Goal: Information Seeking & Learning: Learn about a topic

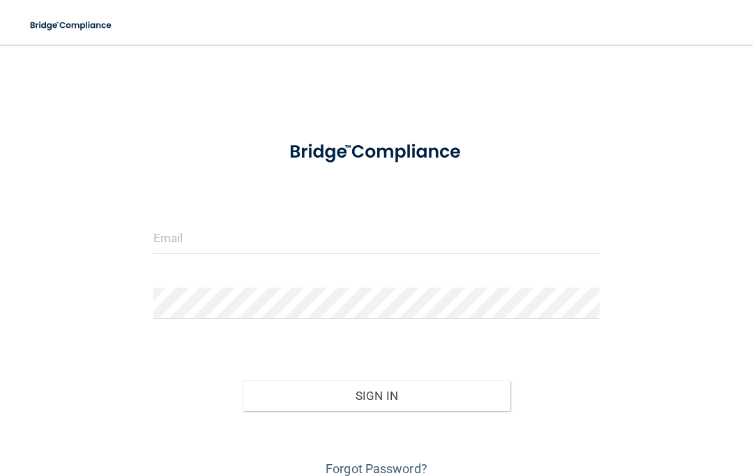
click at [287, 244] on input "email" at bounding box center [376, 237] width 446 height 31
click at [274, 241] on input "email" at bounding box center [376, 237] width 446 height 31
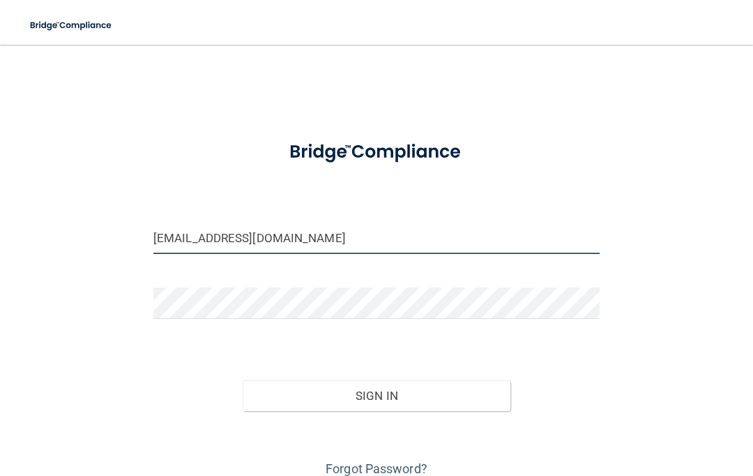
type input "[EMAIL_ADDRESS][DOMAIN_NAME]"
click at [275, 242] on input "[EMAIL_ADDRESS][DOMAIN_NAME]" at bounding box center [376, 237] width 446 height 31
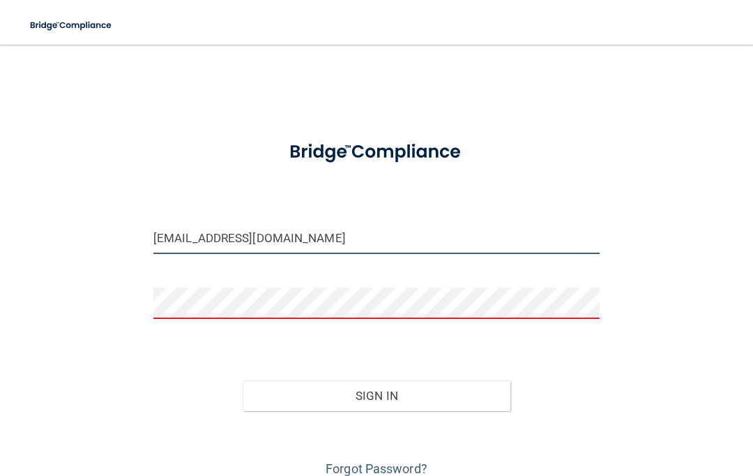
click at [275, 242] on input "[EMAIL_ADDRESS][DOMAIN_NAME]" at bounding box center [376, 237] width 446 height 31
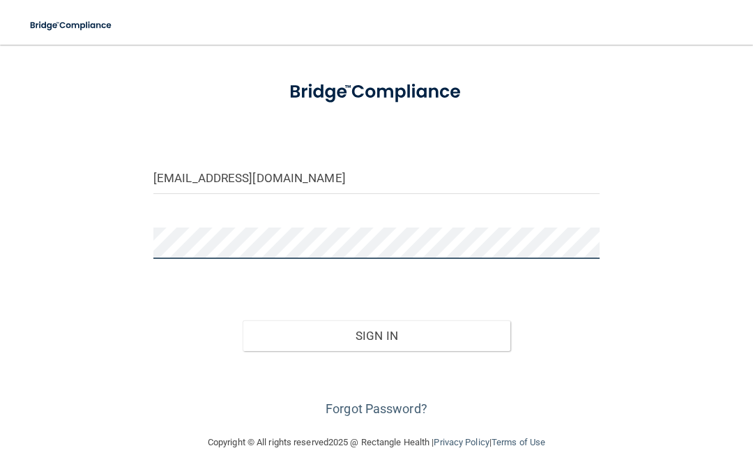
scroll to position [59, 0]
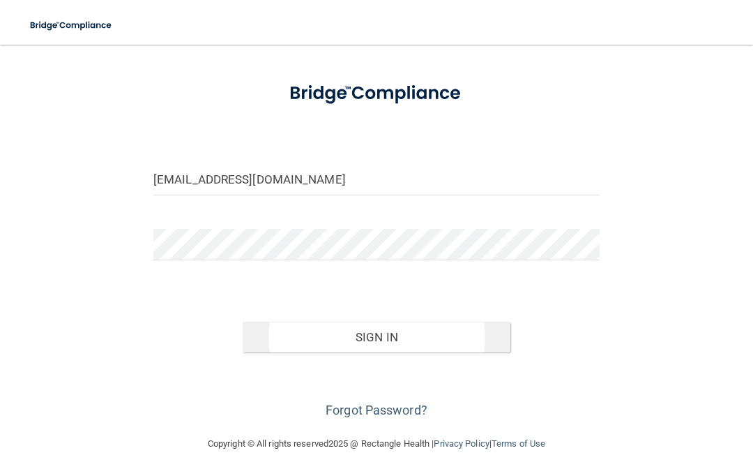
click at [383, 338] on button "Sign In" at bounding box center [377, 337] width 268 height 31
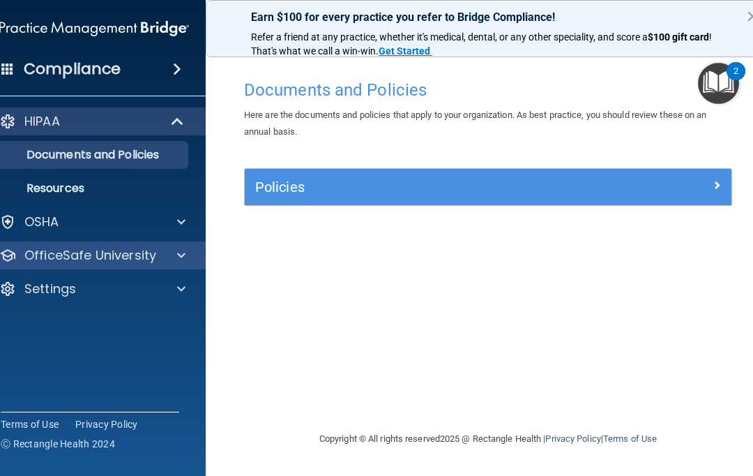
click at [67, 249] on p "OfficeSafe University" at bounding box center [90, 255] width 132 height 17
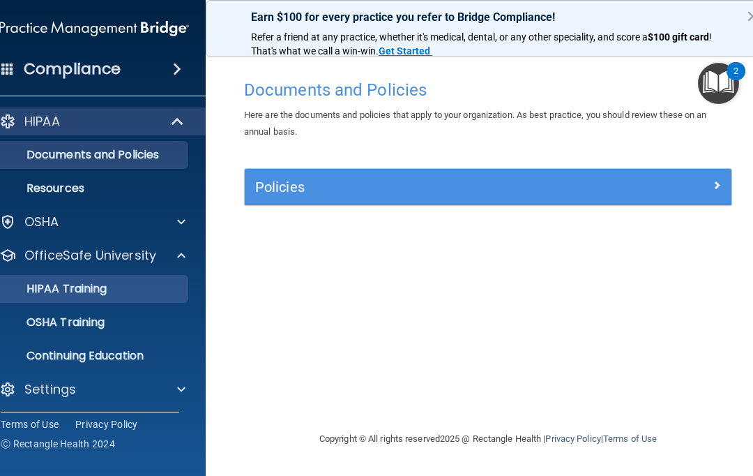
click at [74, 282] on p "HIPAA Training" at bounding box center [49, 289] width 115 height 14
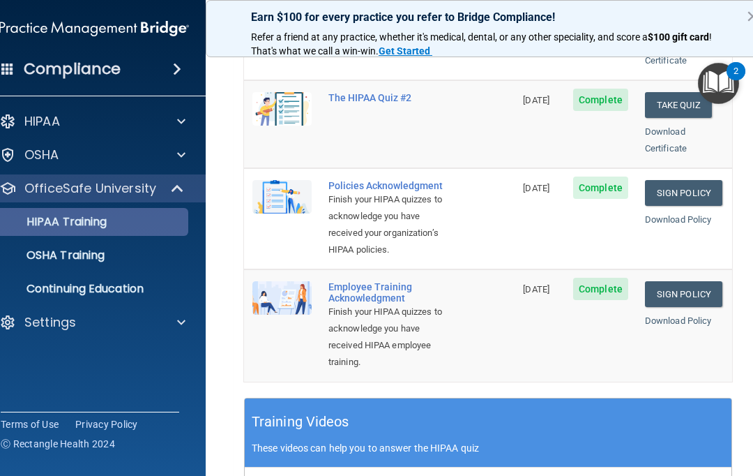
scroll to position [379, 0]
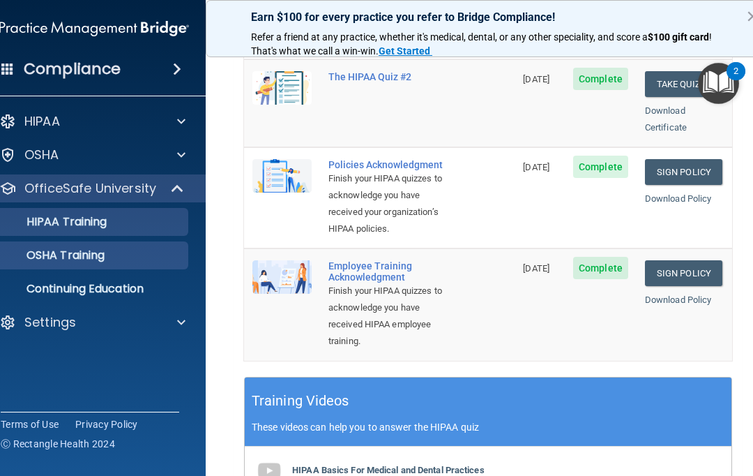
click at [52, 264] on link "OSHA Training" at bounding box center [79, 255] width 220 height 28
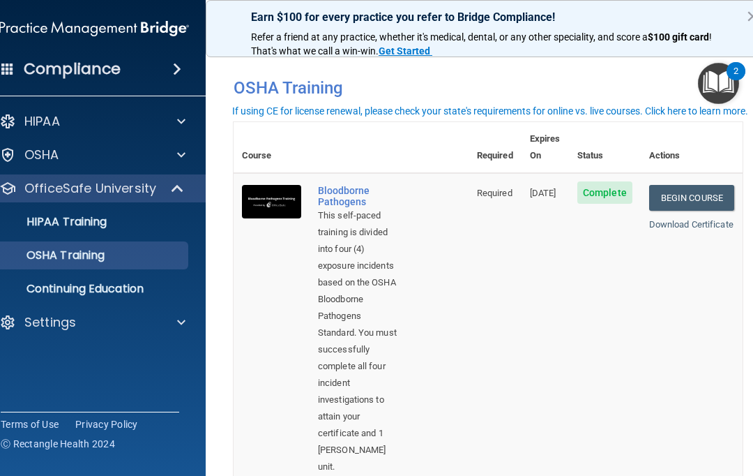
click at [1, 69] on span at bounding box center [7, 68] width 13 height 13
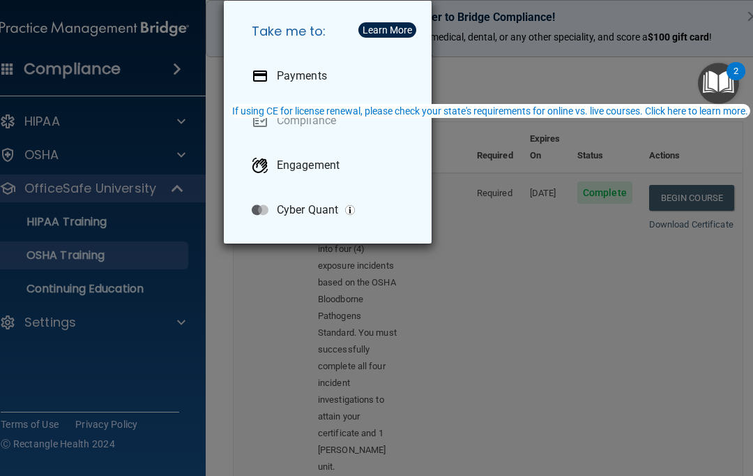
click at [472, 321] on div "Take me to: Payments Compliance Engagement Cyber Quant" at bounding box center [376, 238] width 753 height 476
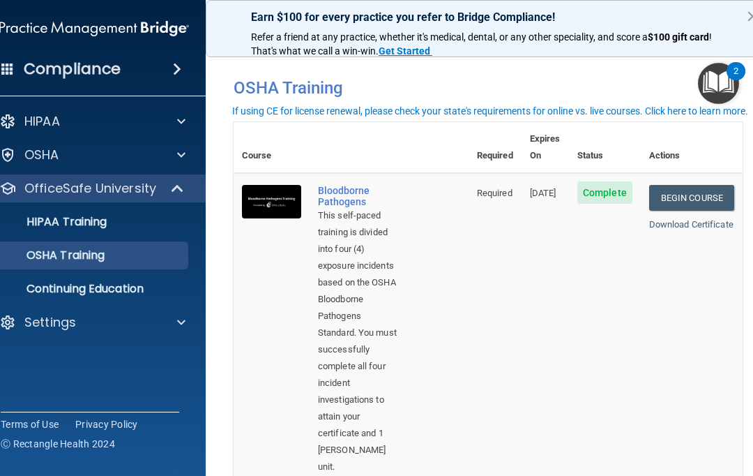
click at [718, 80] on img "Open Resource Center, 2 new notifications" at bounding box center [718, 83] width 41 height 41
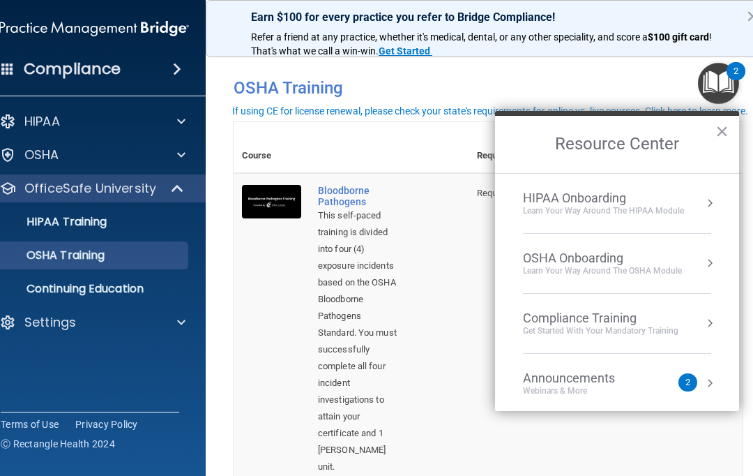
click at [416, 375] on td "Bloodborne Pathogens This self-paced training is divided into four (4) exposure…" at bounding box center [389, 346] width 159 height 347
click at [1, 71] on span at bounding box center [7, 68] width 13 height 13
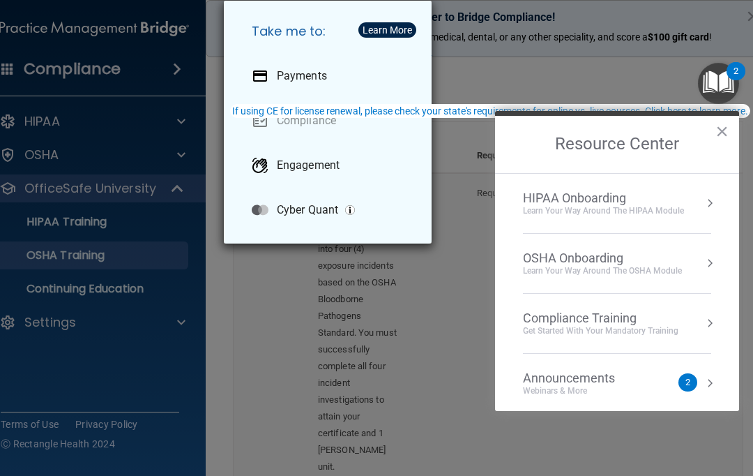
click at [254, 329] on div "Take me to: Payments Compliance Engagement Cyber Quant" at bounding box center [376, 238] width 753 height 476
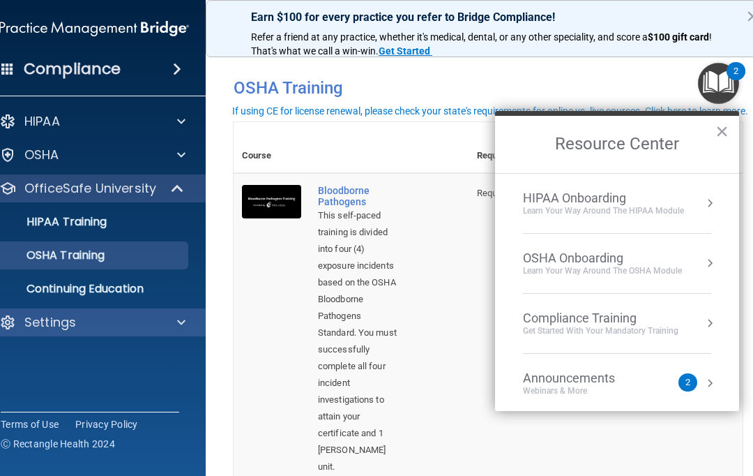
click at [104, 326] on div "Settings" at bounding box center [75, 322] width 173 height 17
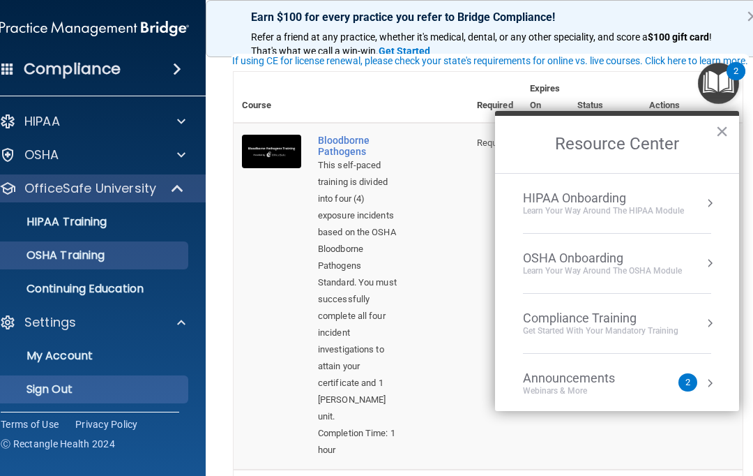
click at [70, 390] on p "Sign Out" at bounding box center [87, 389] width 190 height 14
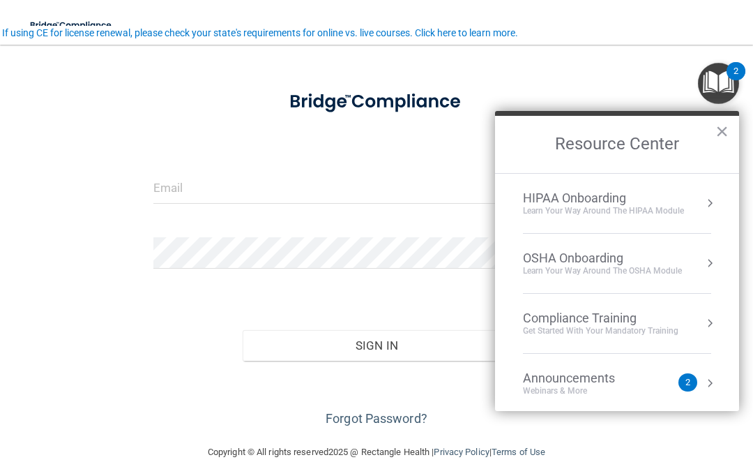
scroll to position [14, 0]
